Goal: Task Accomplishment & Management: Complete application form

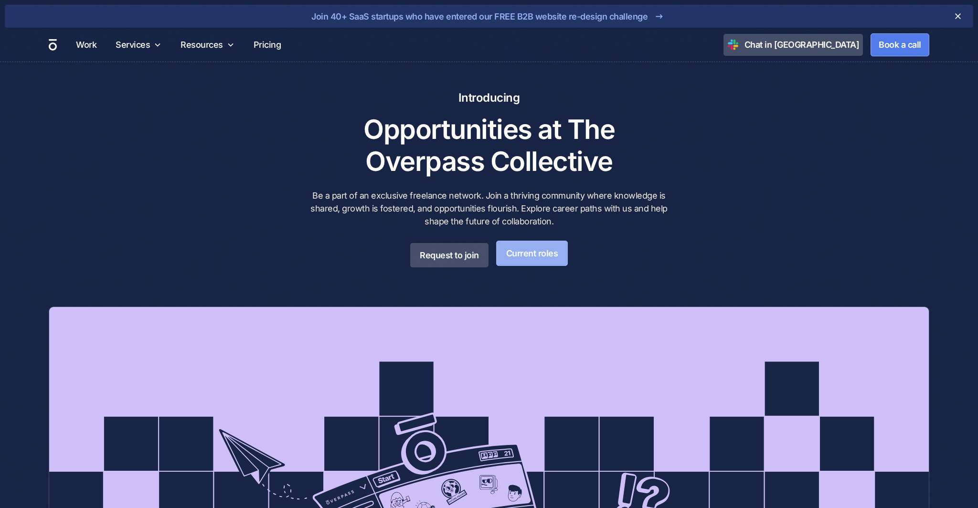
click at [511, 254] on link "Current roles" at bounding box center [532, 253] width 72 height 25
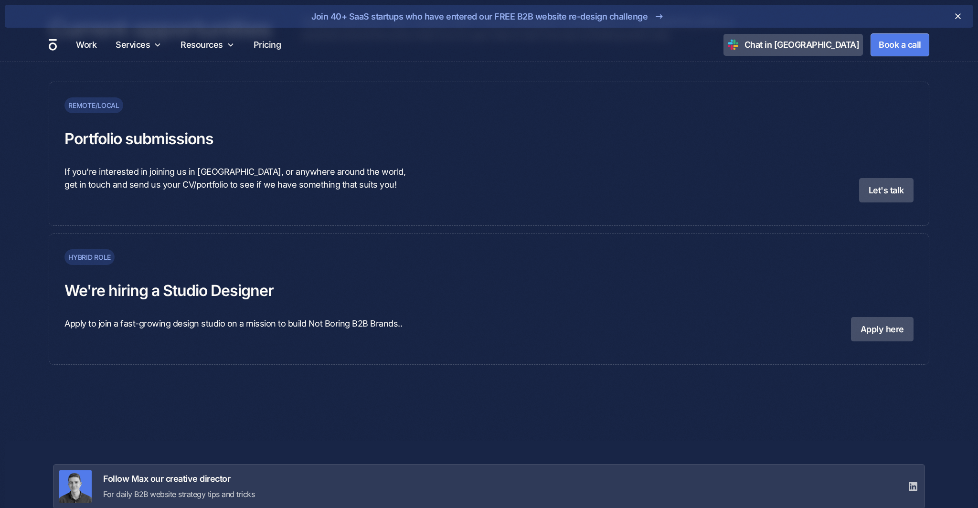
scroll to position [2838, 0]
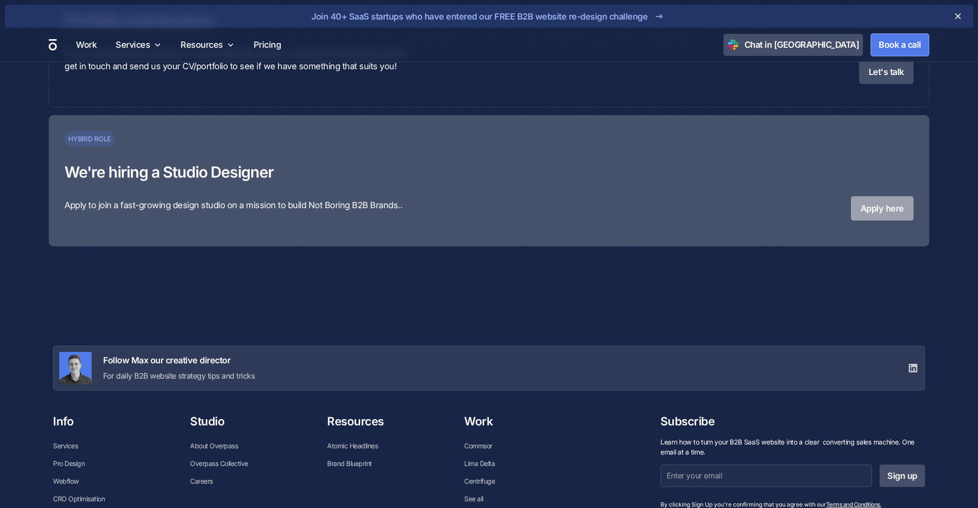
click at [867, 218] on link "Apply here" at bounding box center [882, 208] width 63 height 24
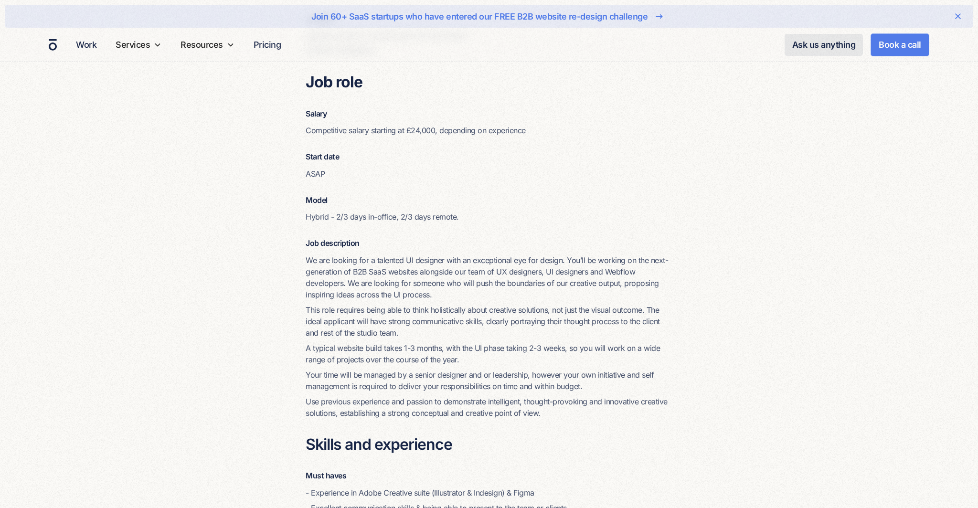
scroll to position [687, 0]
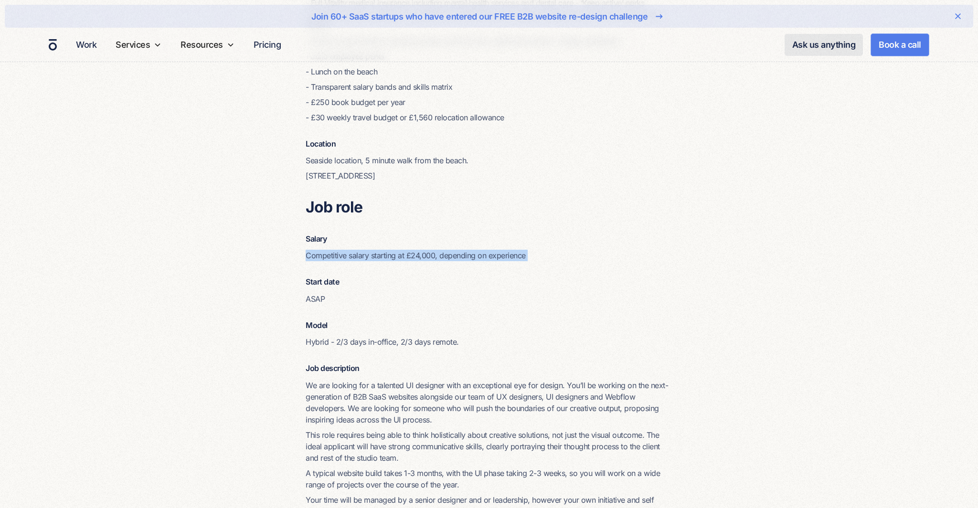
drag, startPoint x: 292, startPoint y: 253, endPoint x: 617, endPoint y: 280, distance: 325.7
click at [576, 276] on div "Background Company Overpass Studio is a Brighton based strategic design agency,…" at bounding box center [489, 175] width 880 height 1268
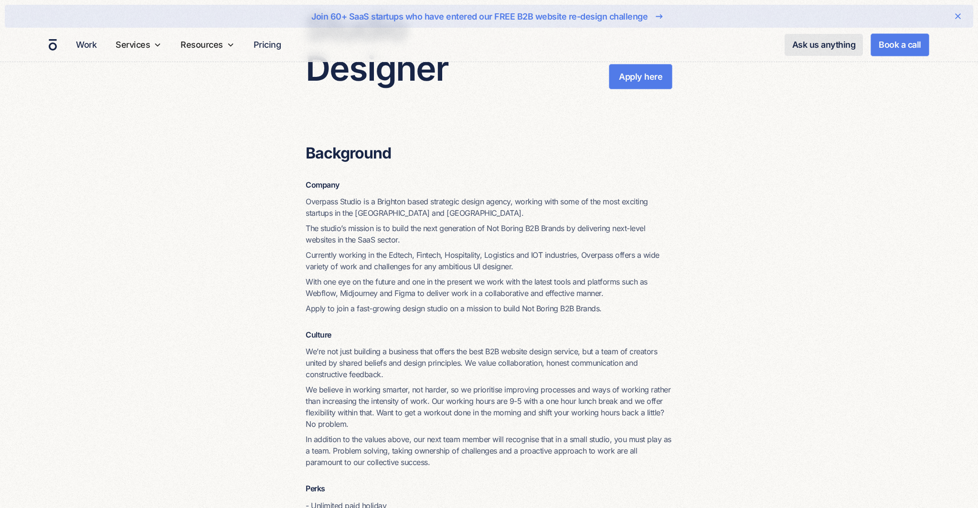
scroll to position [0, 0]
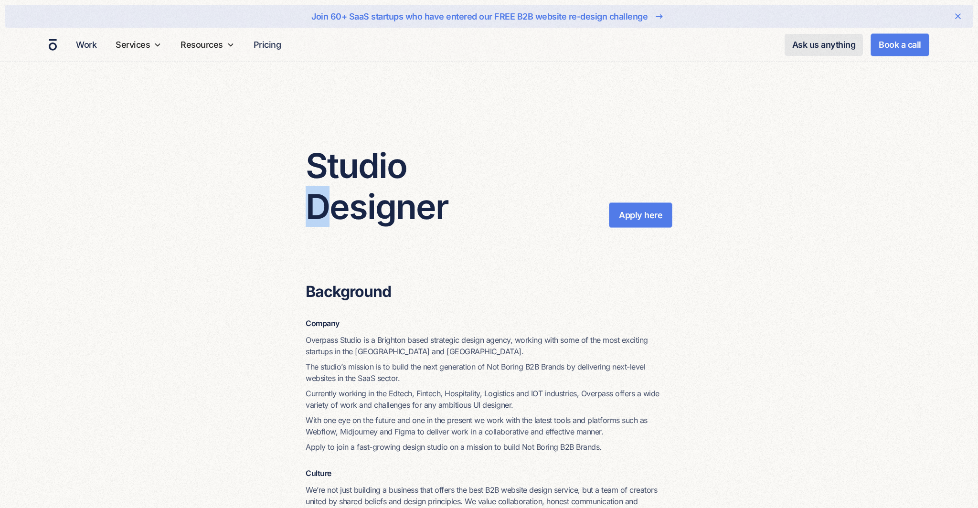
drag, startPoint x: 320, startPoint y: 201, endPoint x: 313, endPoint y: 205, distance: 8.1
click at [313, 205] on h2 "Studio Designer" at bounding box center [407, 186] width 205 height 83
drag, startPoint x: 306, startPoint y: 156, endPoint x: 442, endPoint y: 189, distance: 140.4
click at [455, 159] on h2 "Studio Designer" at bounding box center [407, 186] width 205 height 83
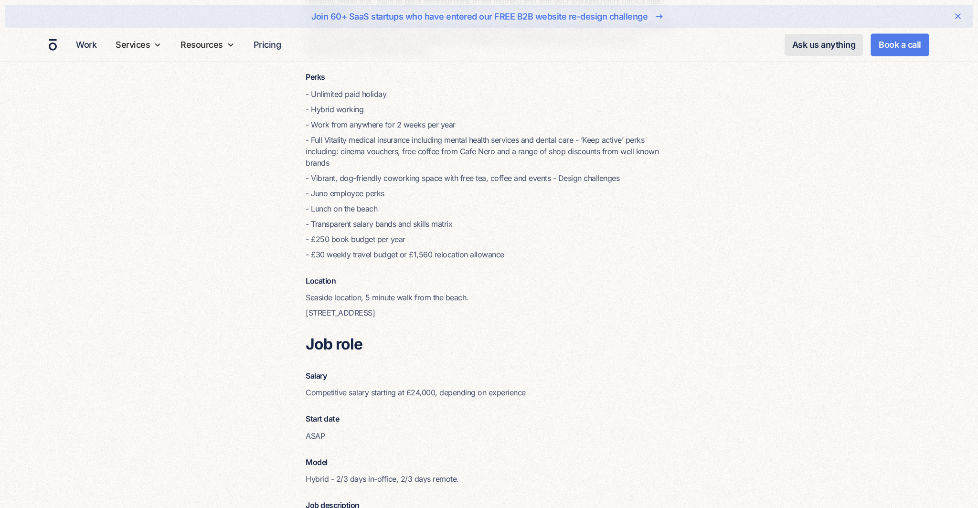
scroll to position [742, 0]
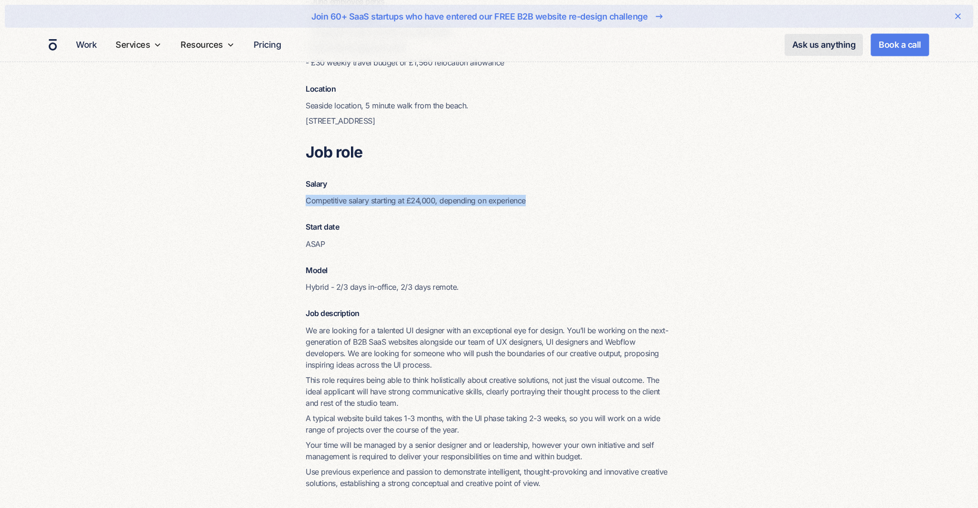
drag, startPoint x: 299, startPoint y: 203, endPoint x: 536, endPoint y: 201, distance: 237.2
click at [536, 201] on div "Background Company Overpass Studio is a Brighton based strategic design agency,…" at bounding box center [489, 120] width 880 height 1268
click at [510, 207] on div "Background Company Overpass Studio is a Brighton based strategic design agency,…" at bounding box center [488, 91] width 367 height 1105
drag, startPoint x: 477, startPoint y: 200, endPoint x: 674, endPoint y: 197, distance: 197.2
click at [673, 197] on div "Background Company Overpass Studio is a Brighton based strategic design agency,…" at bounding box center [489, 120] width 880 height 1268
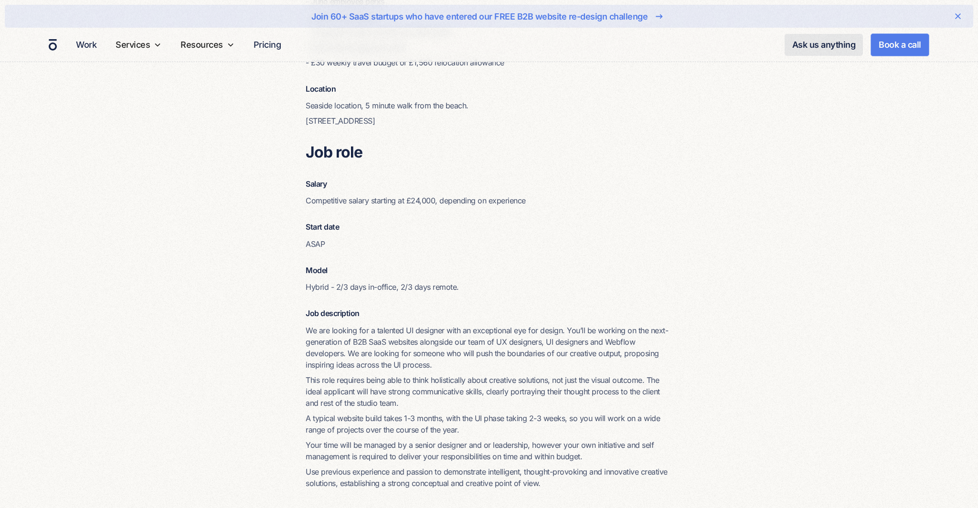
drag, startPoint x: 674, startPoint y: 197, endPoint x: 614, endPoint y: 189, distance: 61.1
click at [674, 198] on div "Background Company Overpass Studio is a Brighton based strategic design agency,…" at bounding box center [489, 120] width 880 height 1268
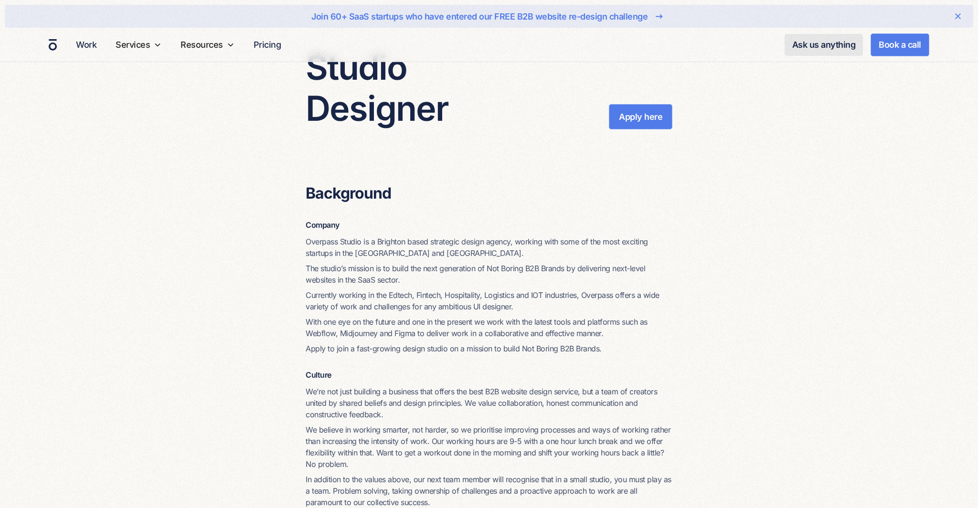
scroll to position [0, 0]
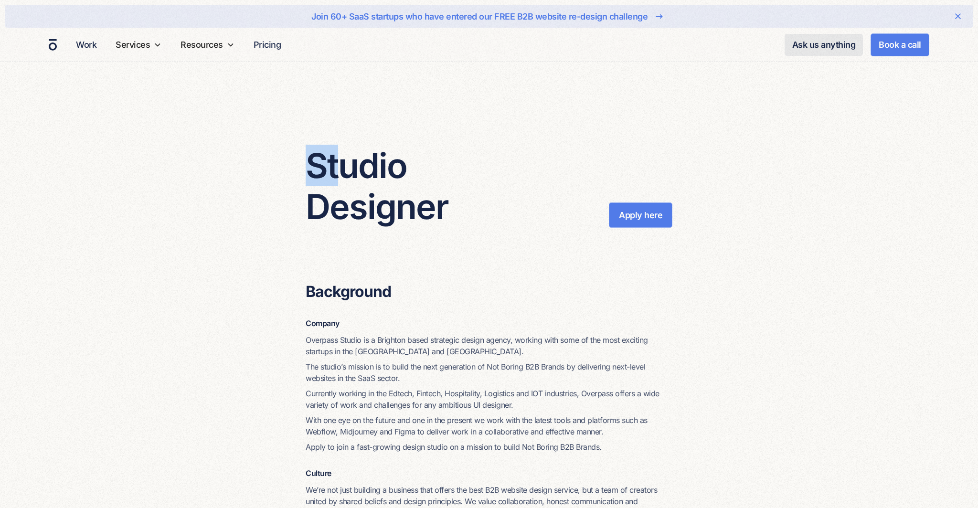
drag, startPoint x: 334, startPoint y: 167, endPoint x: 302, endPoint y: 167, distance: 32.5
click at [302, 168] on div "Studio Designer Apply here" at bounding box center [489, 148] width 978 height 159
click at [302, 167] on div "Studio Designer Apply here" at bounding box center [489, 148] width 978 height 159
click at [305, 165] on h2 "Studio Designer" at bounding box center [407, 186] width 205 height 83
click at [310, 164] on h2 "Studio Designer" at bounding box center [407, 186] width 205 height 83
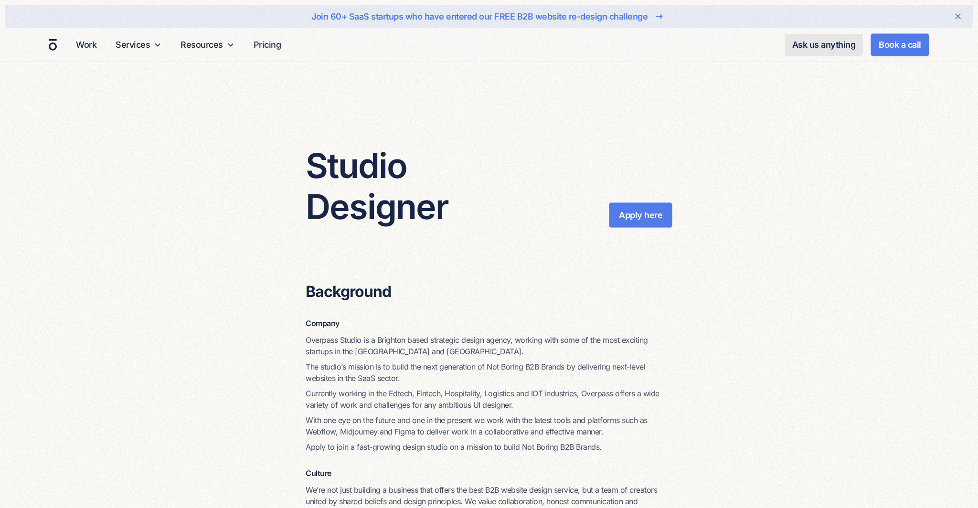
click at [361, 163] on h2 "Studio Designer" at bounding box center [407, 186] width 205 height 83
